Goal: Task Accomplishment & Management: Manage account settings

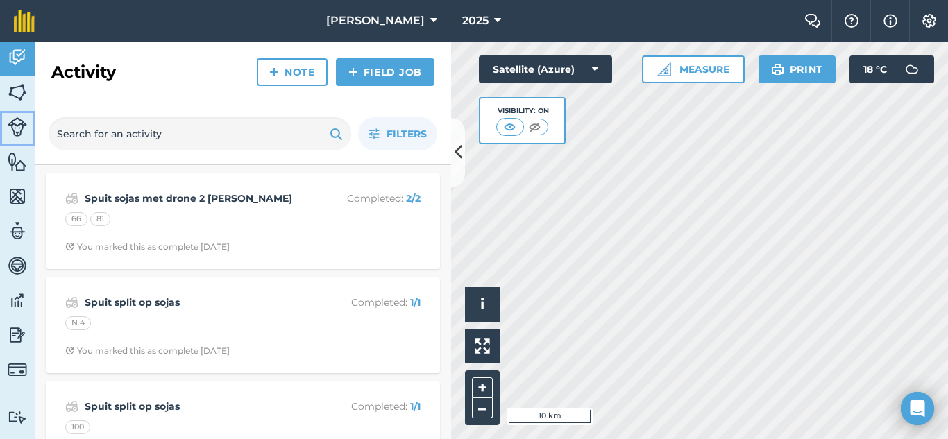
click at [16, 128] on img at bounding box center [17, 126] width 19 height 19
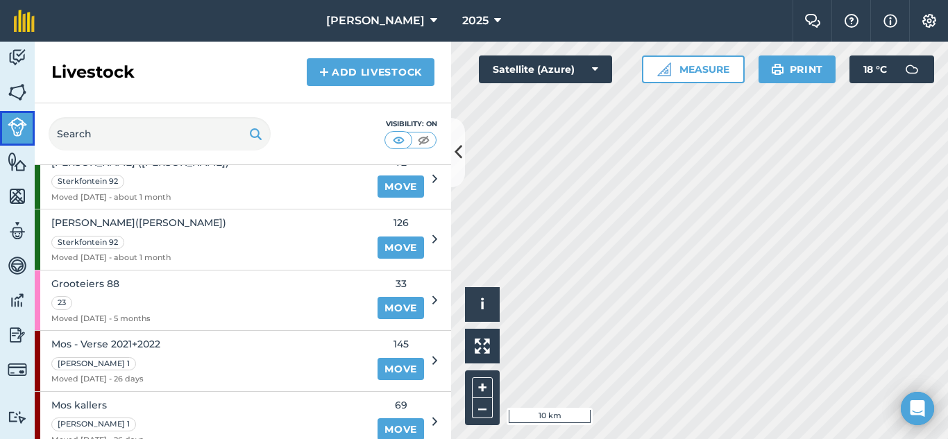
scroll to position [347, 0]
click at [678, 438] on html "Gisanto Boerdery 2025 Farm Chat Help Info Settings Gisanto Boerdery - 2025 Repr…" at bounding box center [474, 219] width 948 height 439
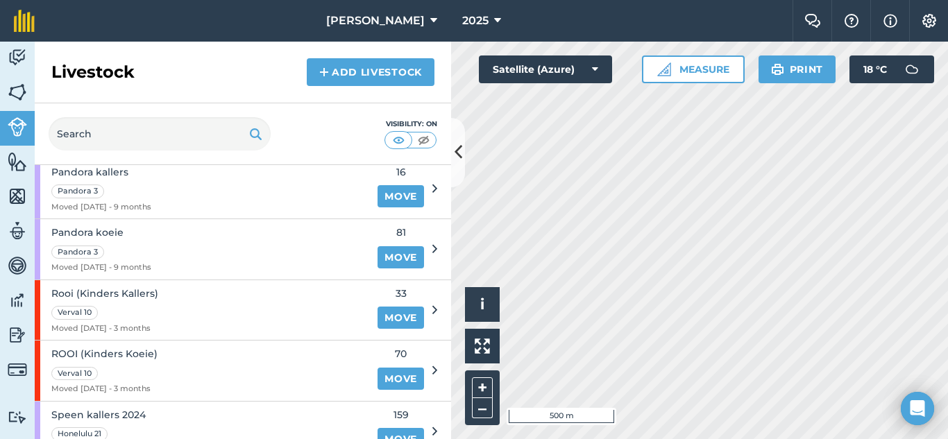
scroll to position [694, 0]
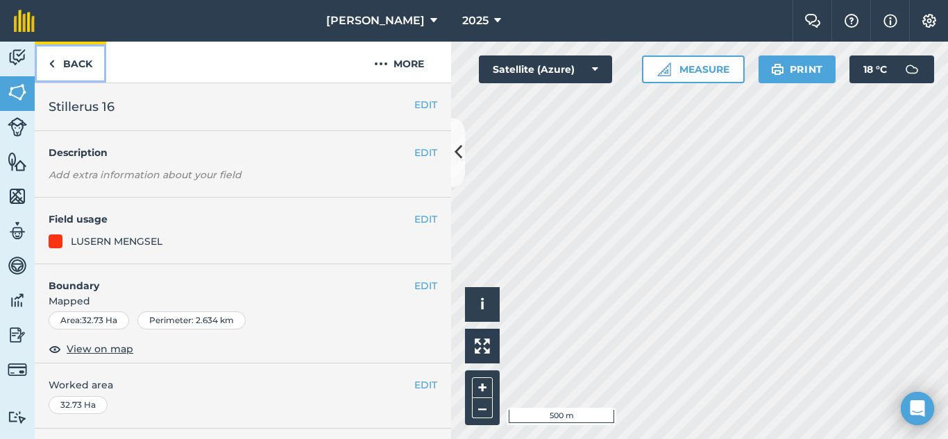
click at [51, 62] on img at bounding box center [52, 64] width 6 height 17
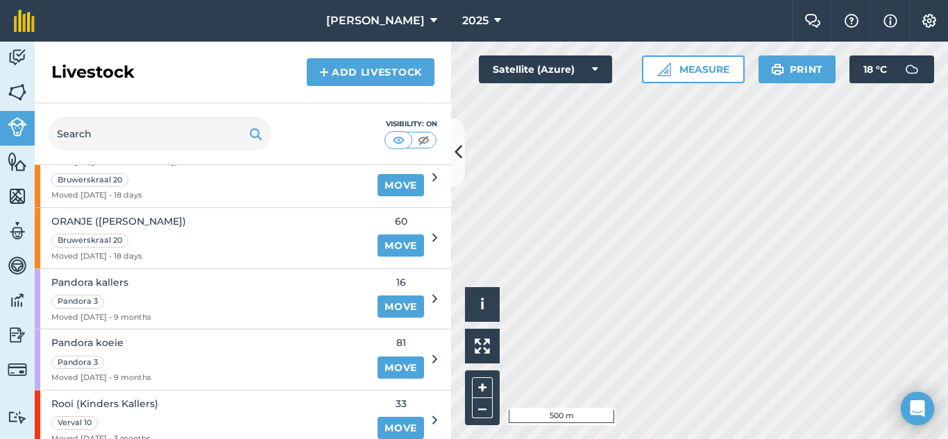
scroll to position [694, 0]
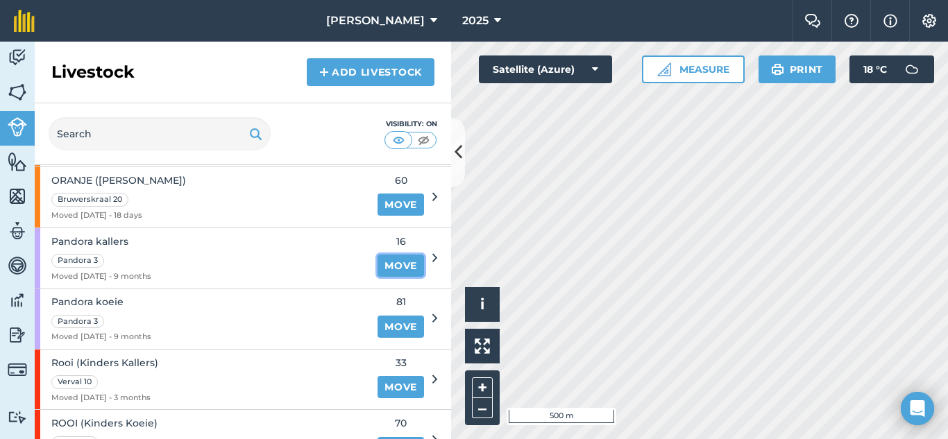
click at [383, 266] on link "Move" at bounding box center [400, 266] width 46 height 22
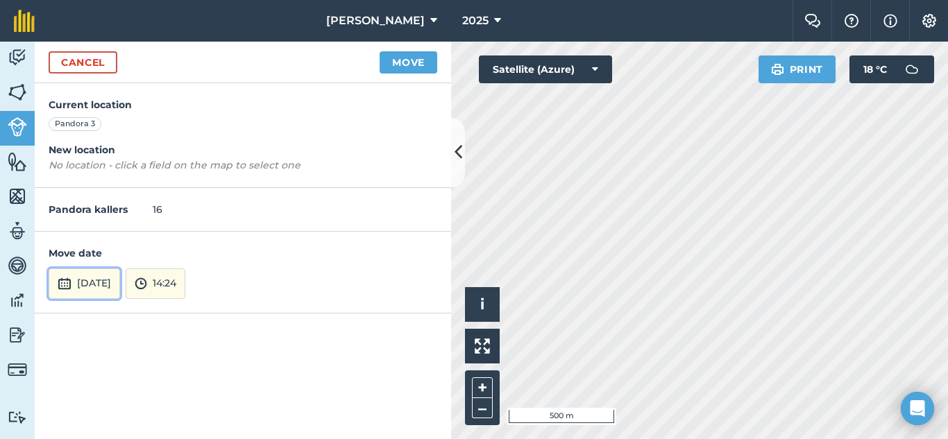
click at [108, 282] on button "[DATE]" at bounding box center [84, 283] width 71 height 31
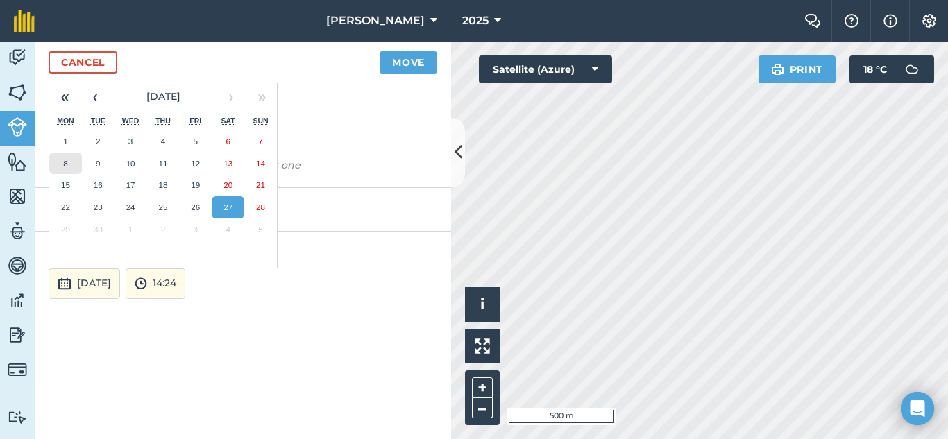
click at [67, 164] on abbr "8" at bounding box center [65, 163] width 4 height 9
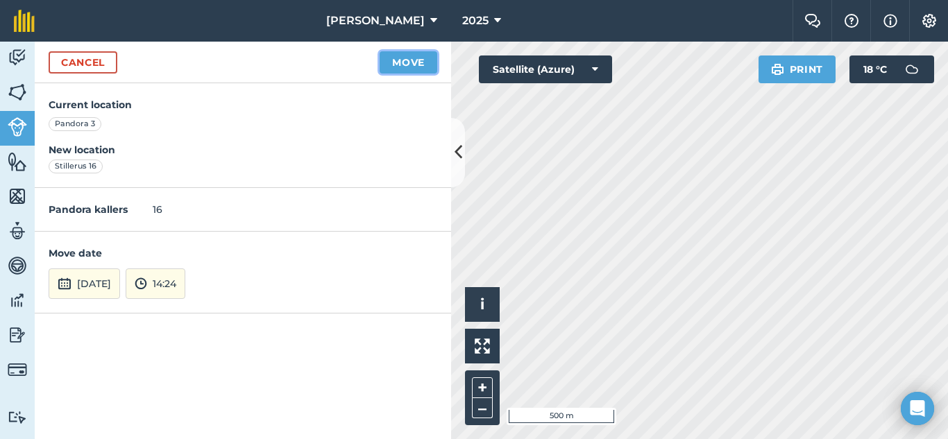
click at [408, 53] on button "Move" at bounding box center [408, 62] width 58 height 22
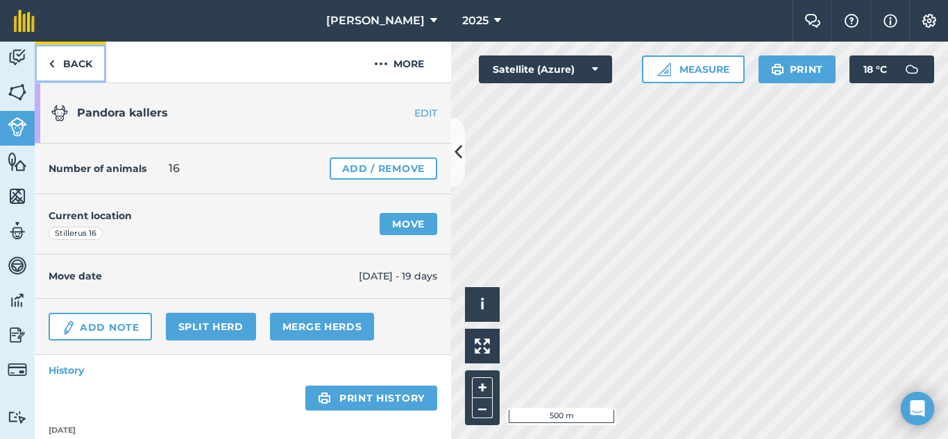
click at [56, 66] on link "Back" at bounding box center [70, 62] width 71 height 41
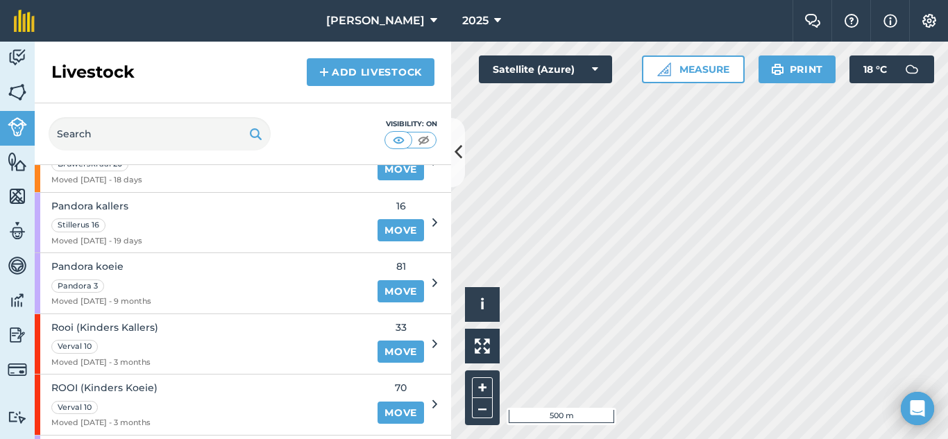
scroll to position [763, 0]
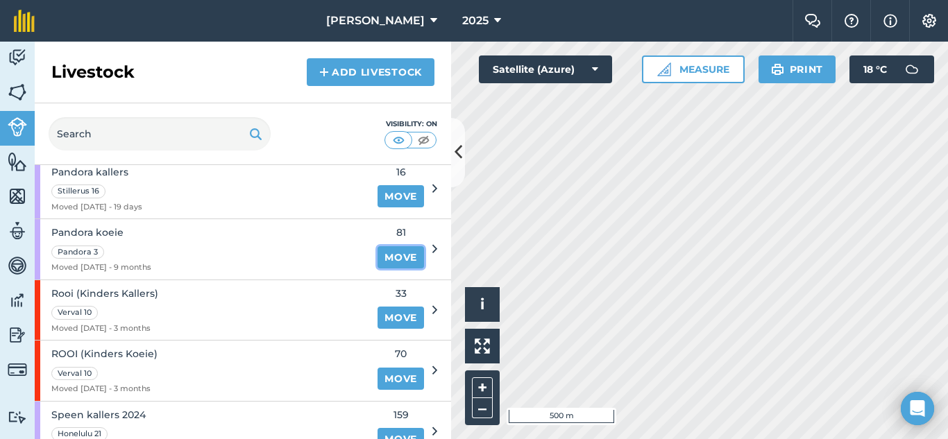
click at [386, 257] on link "Move" at bounding box center [400, 257] width 46 height 22
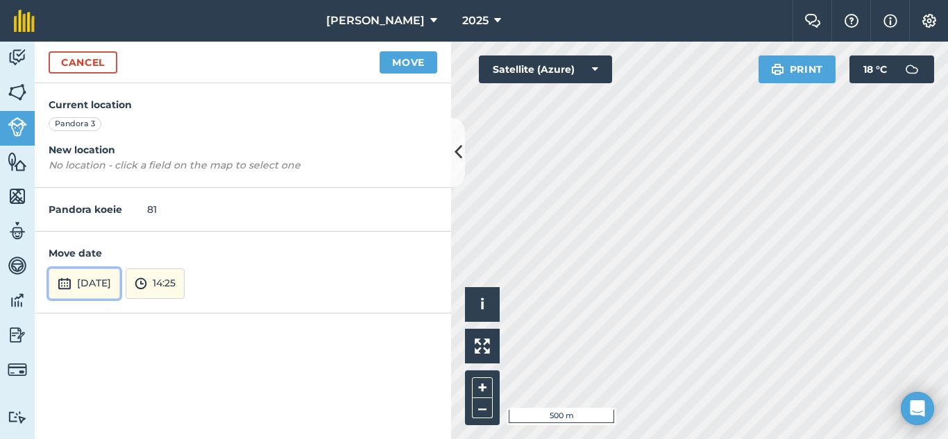
click at [85, 286] on button "[DATE]" at bounding box center [84, 283] width 71 height 31
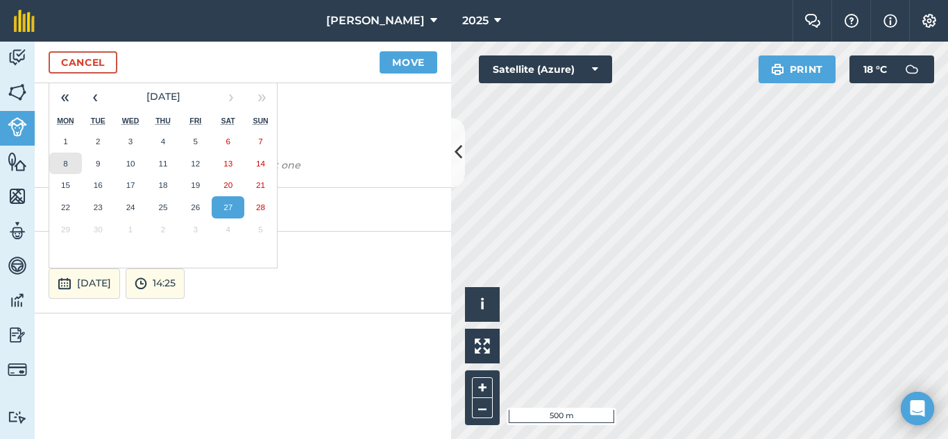
click at [64, 165] on abbr "8" at bounding box center [65, 163] width 4 height 9
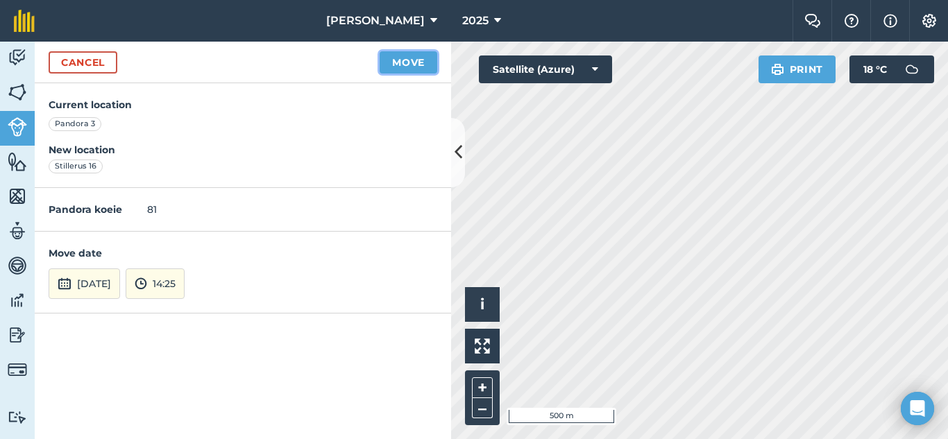
click at [387, 65] on button "Move" at bounding box center [408, 62] width 58 height 22
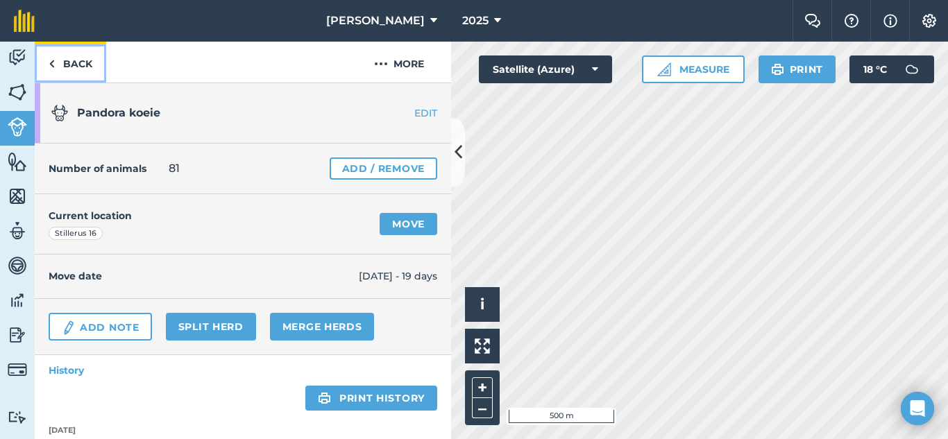
click at [58, 62] on link "Back" at bounding box center [70, 62] width 71 height 41
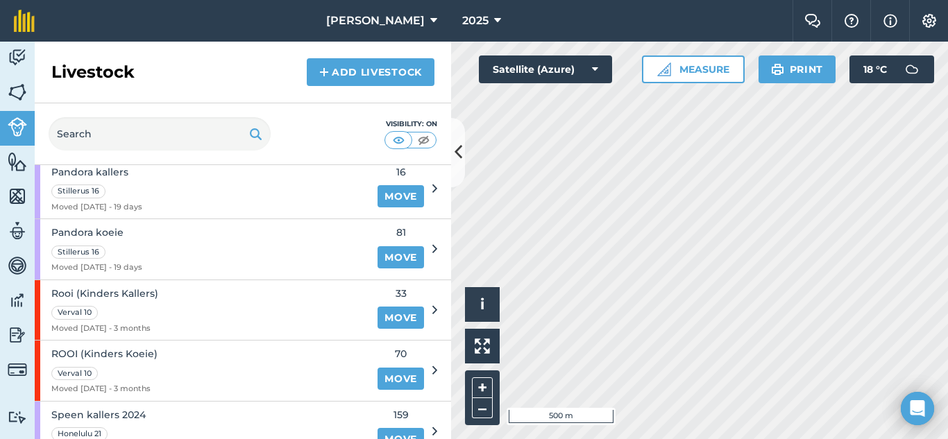
scroll to position [833, 0]
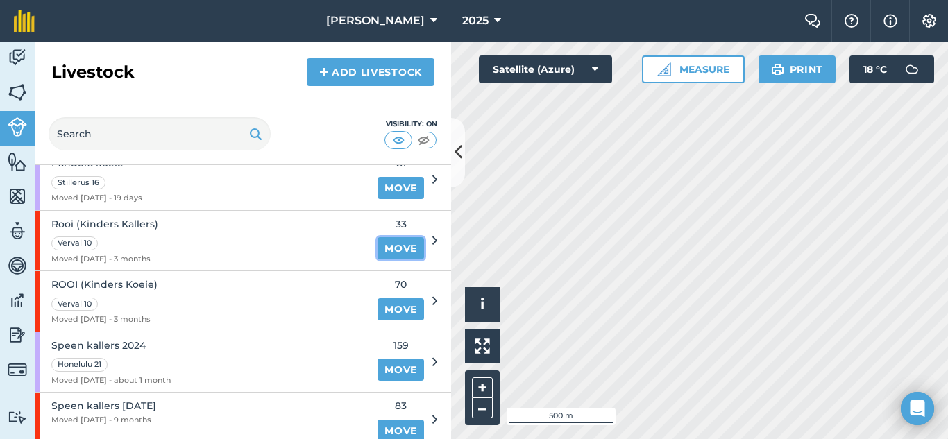
click at [395, 246] on link "Move" at bounding box center [400, 248] width 46 height 22
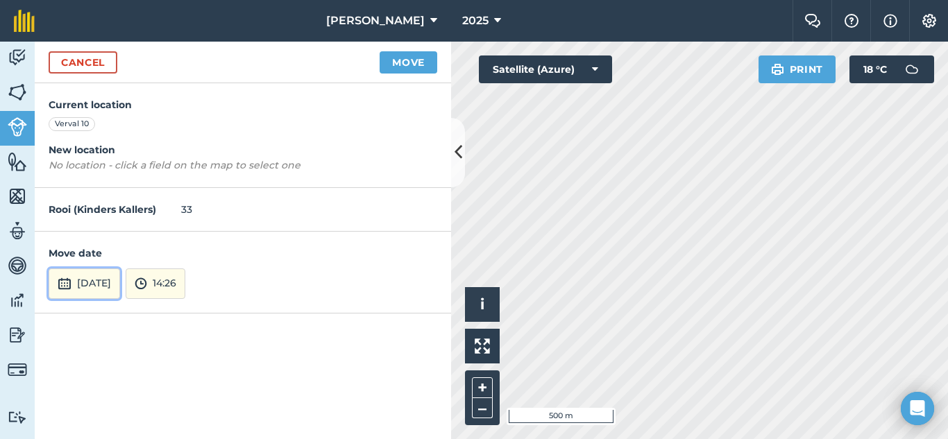
click at [101, 276] on button "[DATE]" at bounding box center [84, 283] width 71 height 31
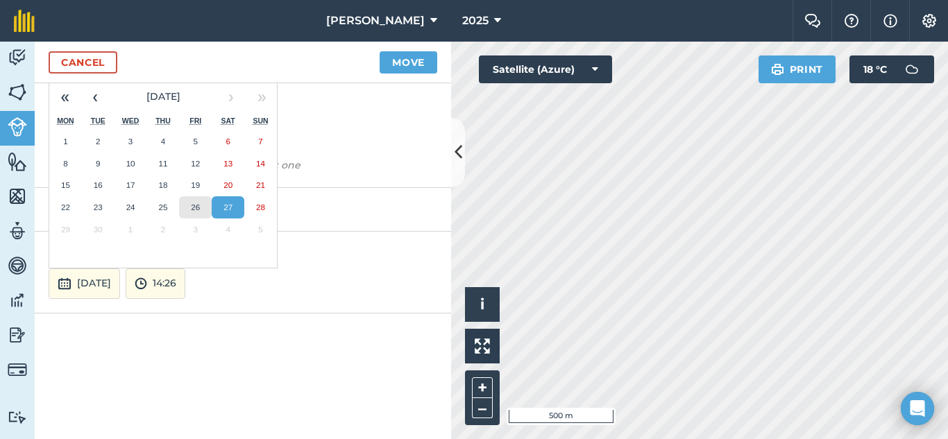
click at [194, 208] on abbr "26" at bounding box center [195, 207] width 9 height 9
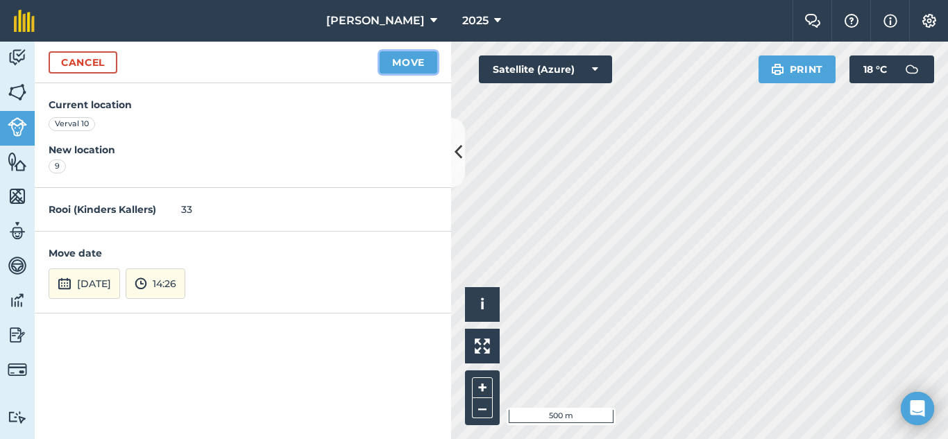
click at [414, 62] on button "Move" at bounding box center [408, 62] width 58 height 22
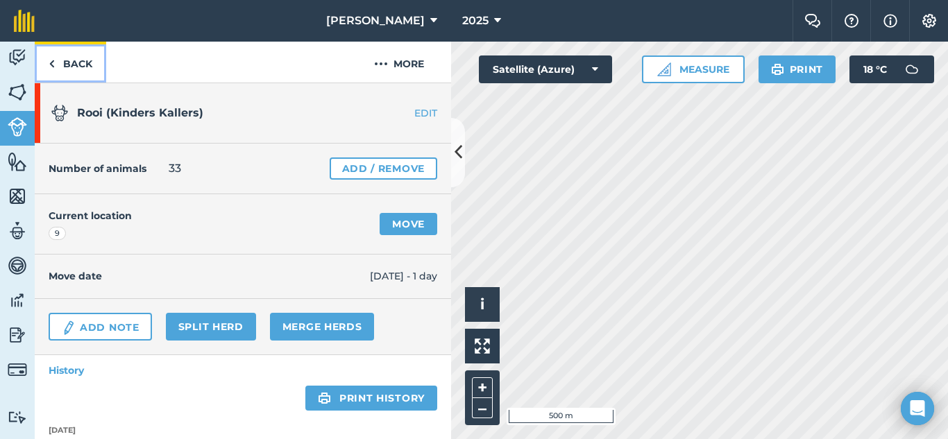
click at [57, 64] on link "Back" at bounding box center [70, 62] width 71 height 41
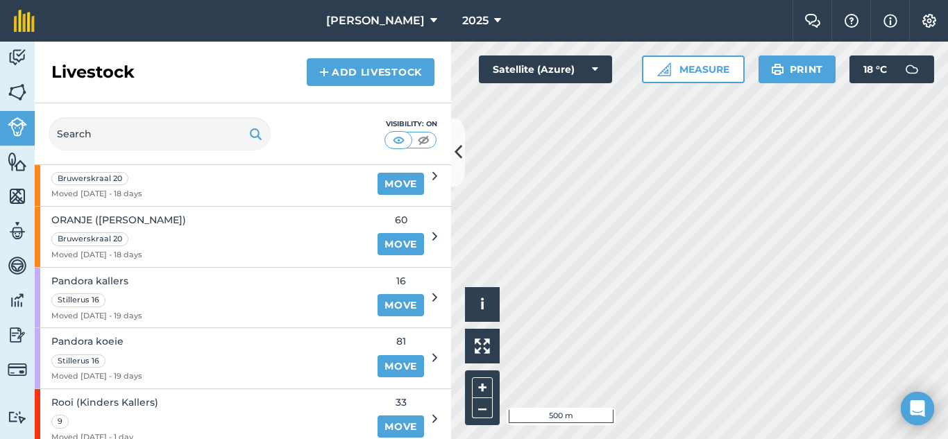
scroll to position [763, 0]
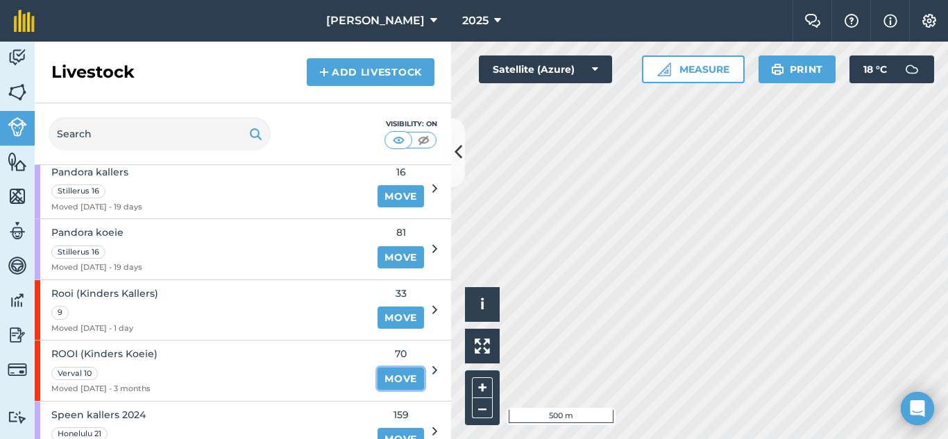
click at [377, 378] on link "Move" at bounding box center [400, 379] width 46 height 22
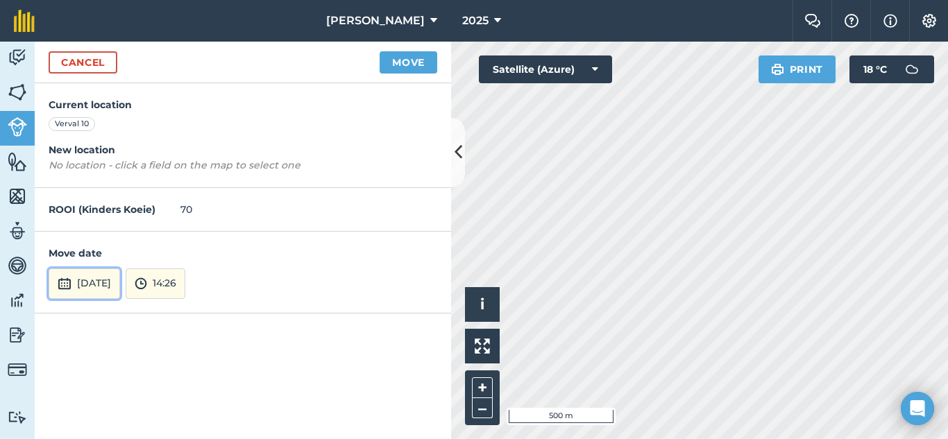
click at [111, 279] on button "[DATE]" at bounding box center [84, 283] width 71 height 31
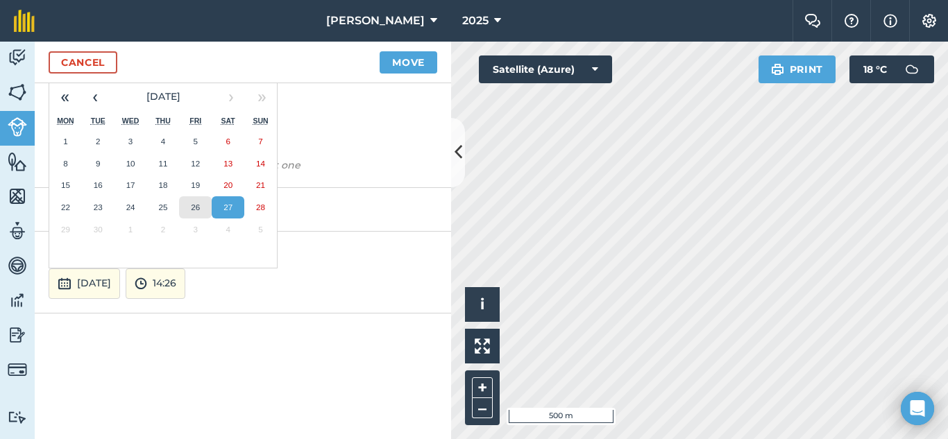
click at [201, 207] on button "26" at bounding box center [195, 207] width 33 height 22
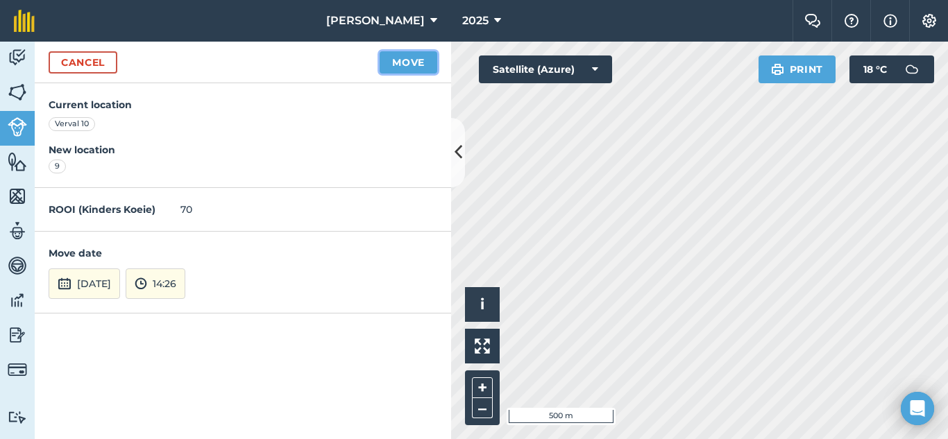
click at [409, 62] on button "Move" at bounding box center [408, 62] width 58 height 22
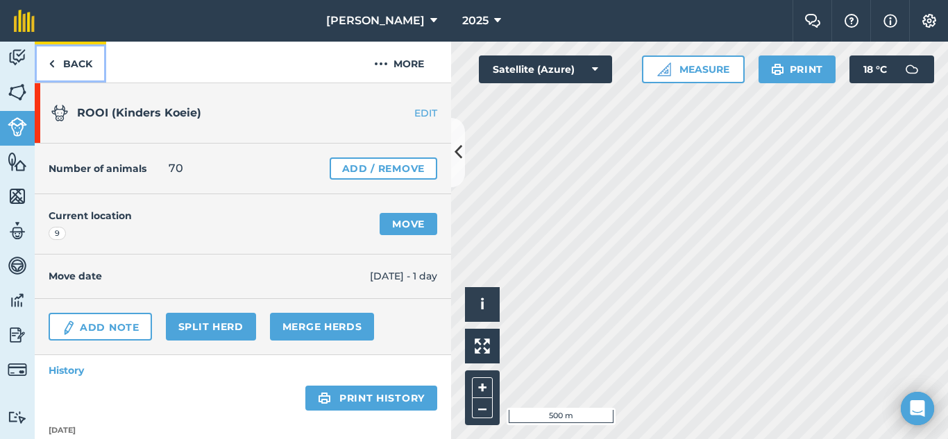
click at [59, 64] on link "Back" at bounding box center [70, 62] width 71 height 41
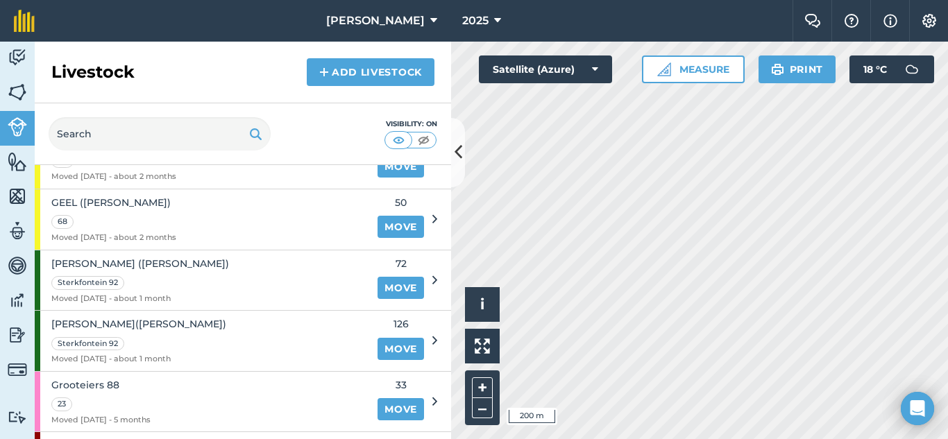
scroll to position [278, 0]
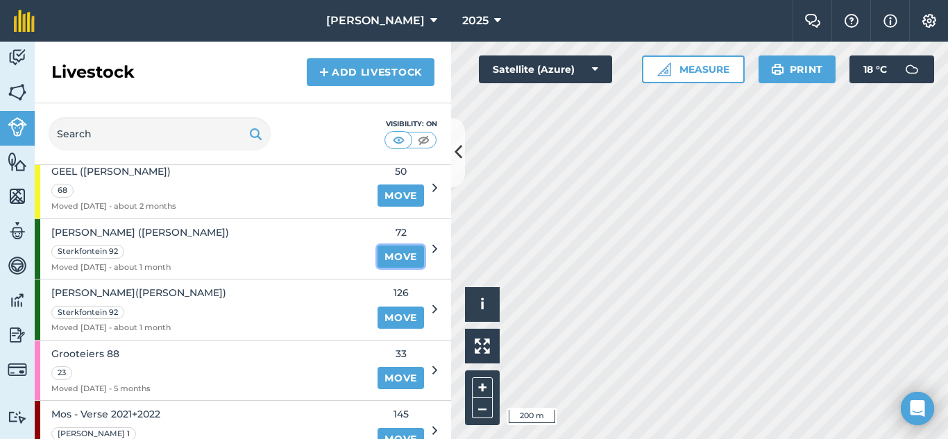
click at [390, 259] on link "Move" at bounding box center [400, 257] width 46 height 22
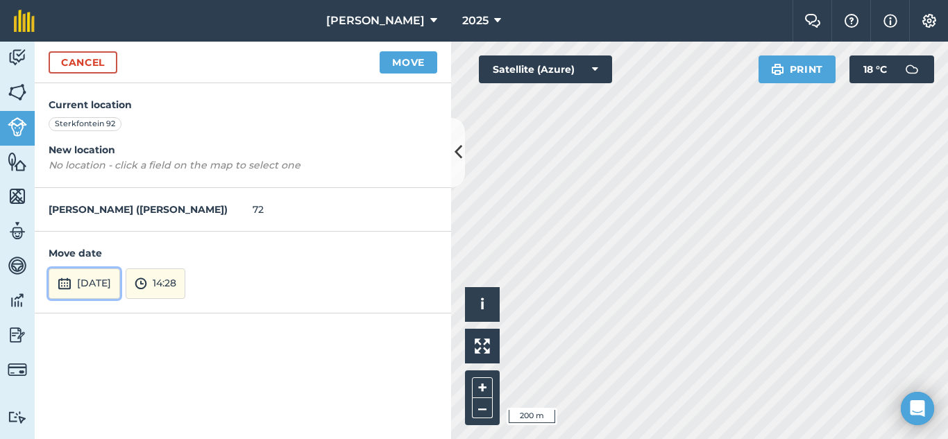
click at [120, 289] on button "[DATE]" at bounding box center [84, 283] width 71 height 31
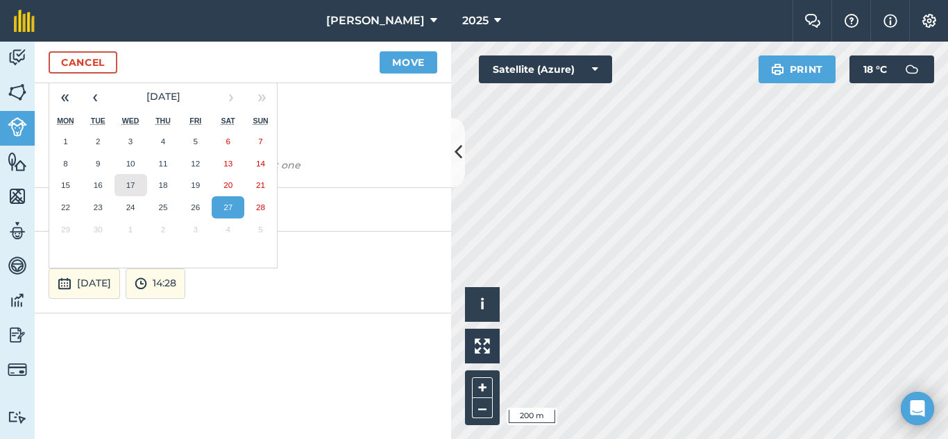
click at [137, 186] on button "17" at bounding box center [130, 185] width 33 height 22
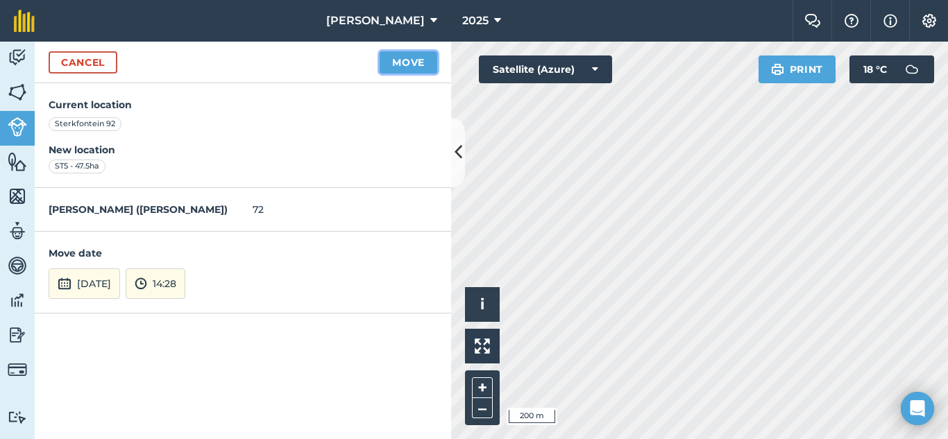
click at [407, 62] on button "Move" at bounding box center [408, 62] width 58 height 22
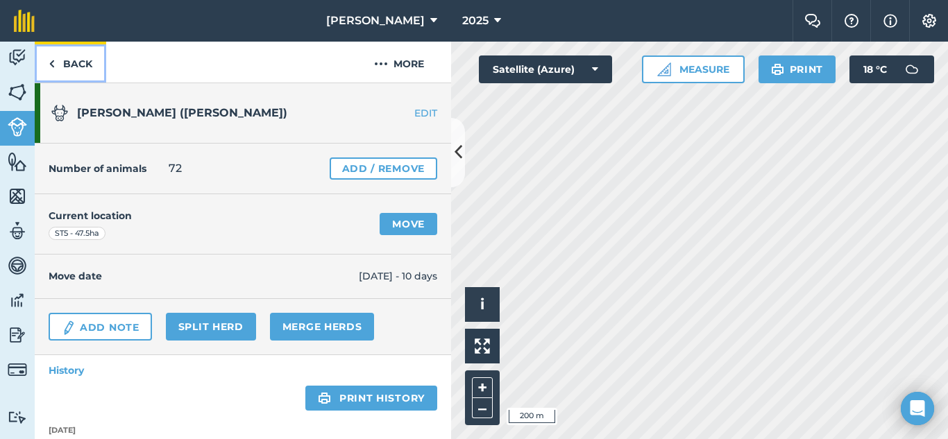
click at [51, 65] on img at bounding box center [52, 64] width 6 height 17
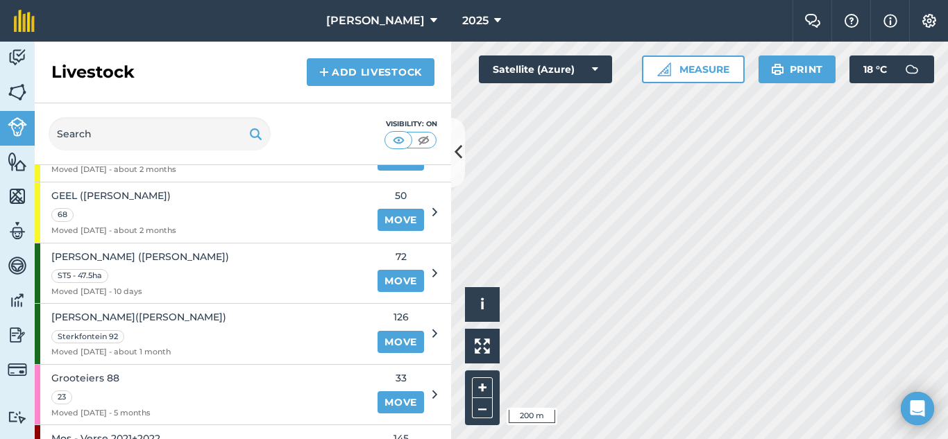
scroll to position [278, 0]
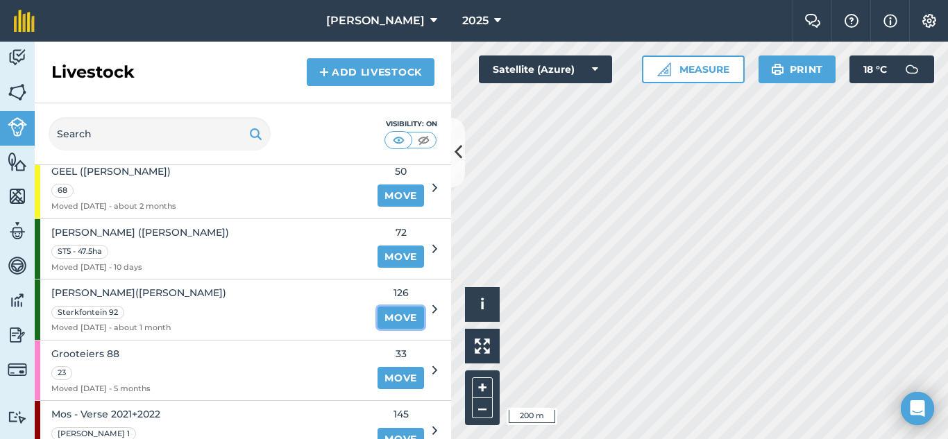
click at [377, 318] on link "Move" at bounding box center [400, 318] width 46 height 22
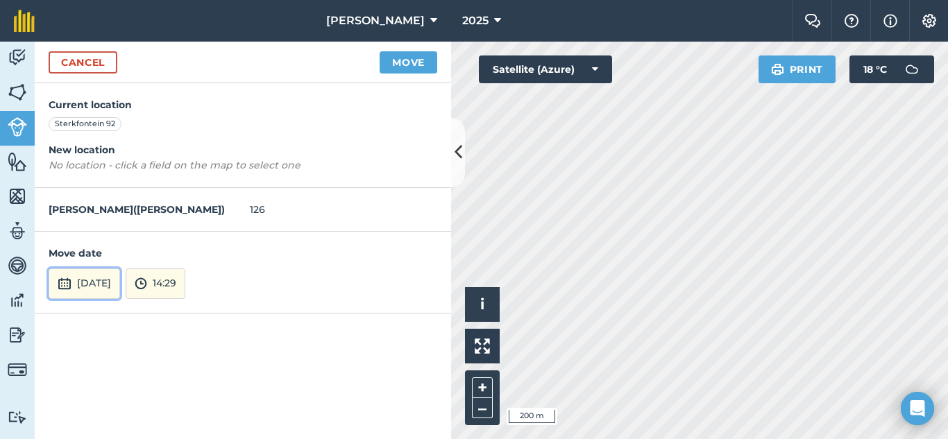
click at [105, 290] on button "[DATE]" at bounding box center [84, 283] width 71 height 31
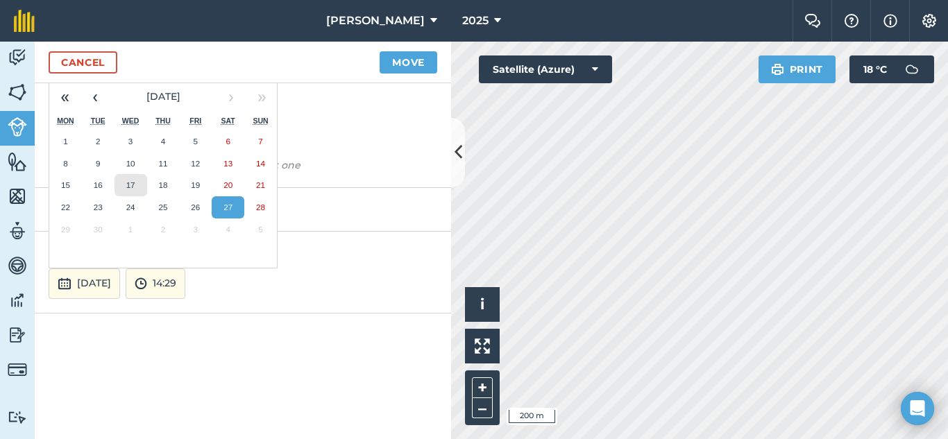
click at [134, 185] on abbr "17" at bounding box center [130, 184] width 9 height 9
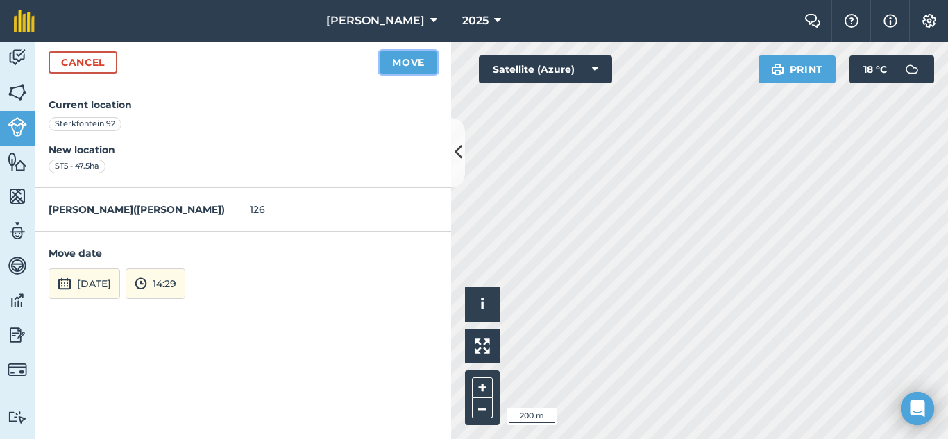
click at [414, 60] on button "Move" at bounding box center [408, 62] width 58 height 22
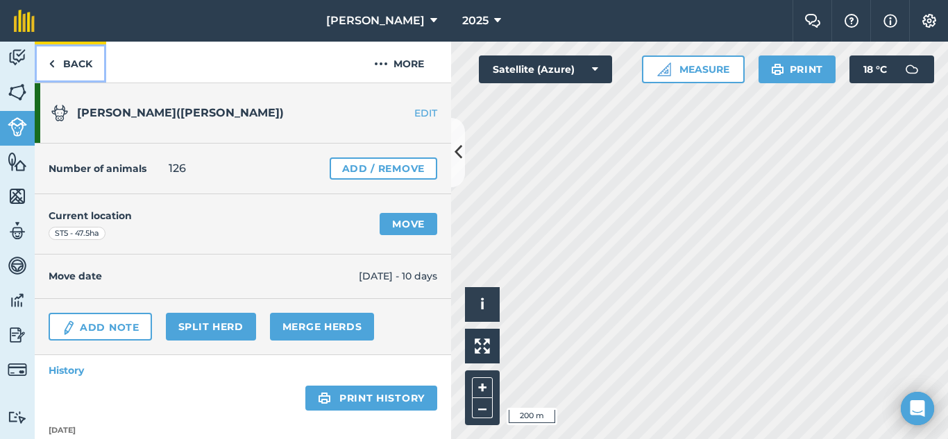
click at [57, 64] on link "Back" at bounding box center [70, 62] width 71 height 41
